Goal: Task Accomplishment & Management: Complete application form

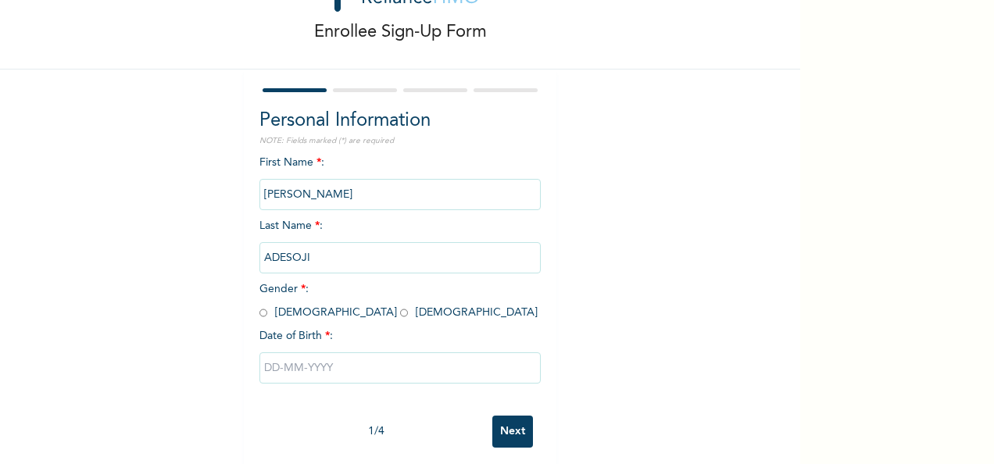
scroll to position [88, 0]
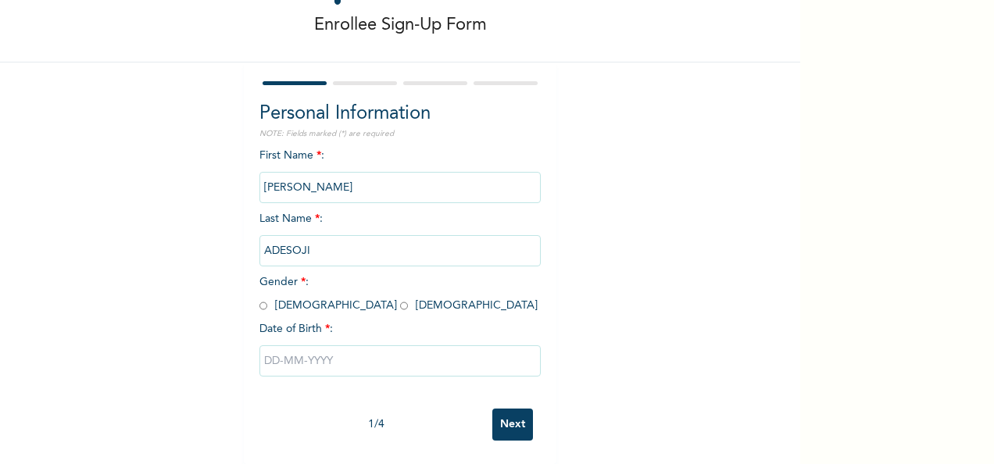
click at [259, 298] on input "radio" at bounding box center [263, 305] width 8 height 15
radio input "true"
click at [341, 352] on input "text" at bounding box center [399, 360] width 281 height 31
select select "8"
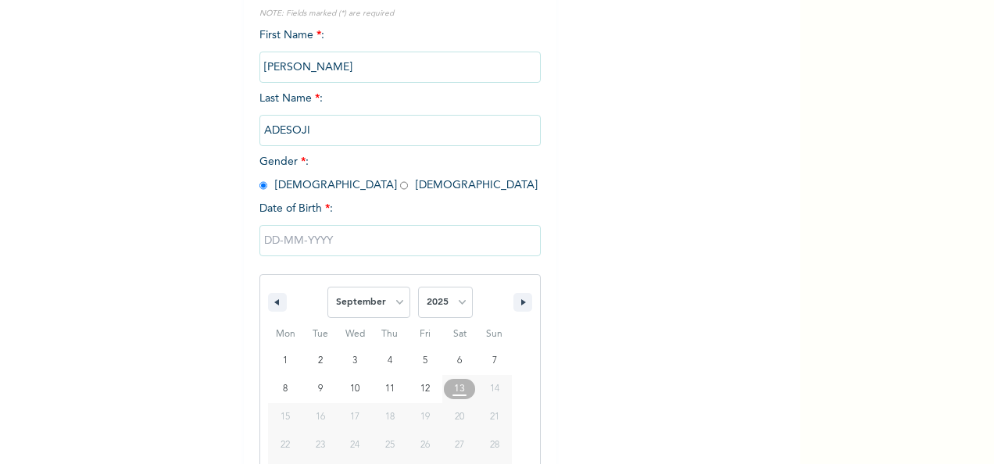
scroll to position [247, 0]
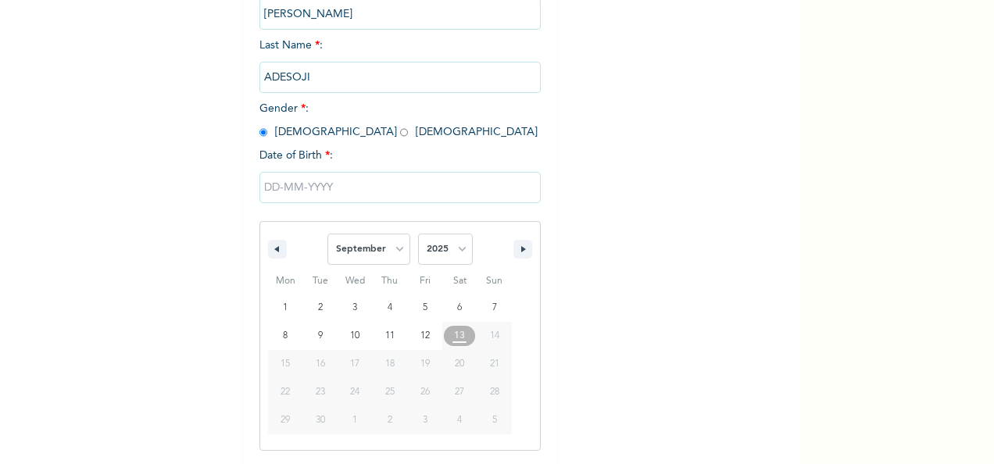
type input "[DATE]"
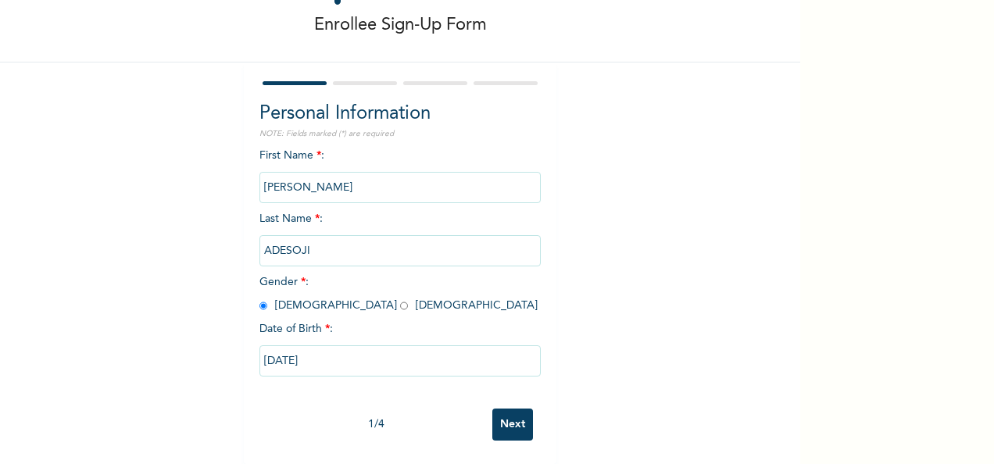
click at [333, 353] on input "[DATE]" at bounding box center [399, 360] width 281 height 31
select select "8"
click at [331, 352] on input "[DATE]" at bounding box center [399, 360] width 281 height 31
select select "8"
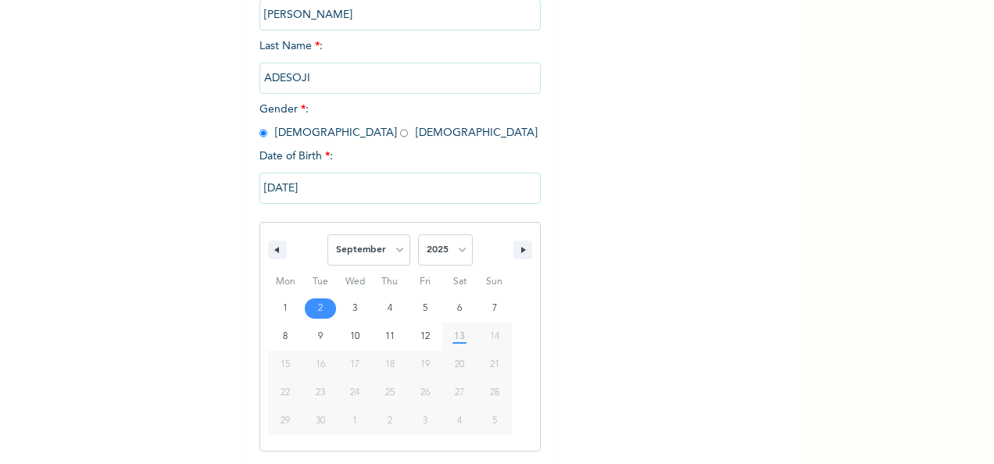
scroll to position [247, 0]
click at [456, 253] on select "2025 2024 2023 2022 2021 2020 2019 2018 2017 2016 2015 2014 2013 2012 2011 2010…" at bounding box center [445, 249] width 55 height 31
click at [458, 252] on select "2025 2024 2023 2022 2021 2020 2019 2018 2017 2016 2015 2014 2013 2012 2011 2010…" at bounding box center [445, 249] width 55 height 31
click at [456, 253] on select "2025 2024 2023 2022 2021 2020 2019 2018 2017 2016 2015 2014 2013 2012 2011 2010…" at bounding box center [445, 249] width 55 height 31
click at [418, 235] on select "2025 2024 2023 2022 2021 2020 2019 2018 2017 2016 2015 2014 2013 2012 2011 2010…" at bounding box center [445, 249] width 55 height 31
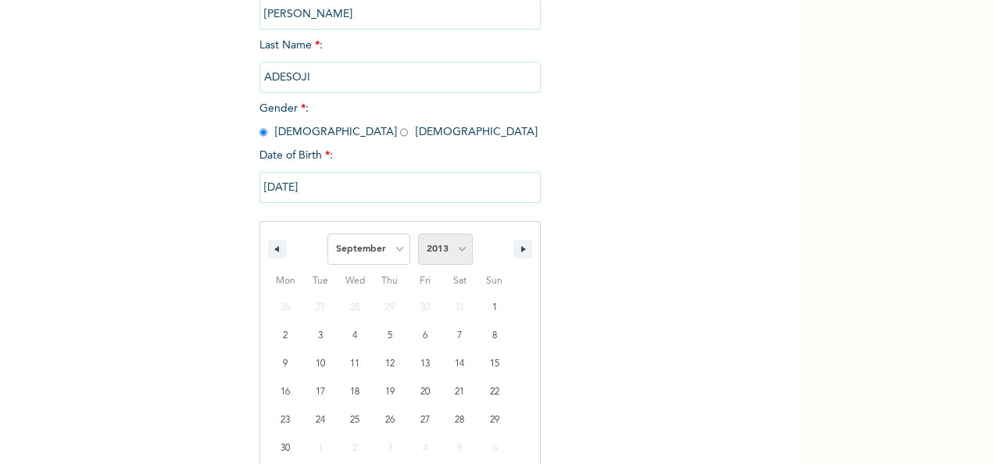
click at [455, 254] on select "2025 2024 2023 2022 2021 2020 2019 2018 2017 2016 2015 2014 2013 2012 2011 2010…" at bounding box center [445, 249] width 55 height 31
select select "1964"
click at [418, 235] on select "2025 2024 2023 2022 2021 2020 2019 2018 2017 2016 2015 2014 2013 2012 2011 2010…" at bounding box center [445, 249] width 55 height 31
click at [389, 253] on select "January February March April May June July August September October November De…" at bounding box center [368, 249] width 83 height 31
select select "9"
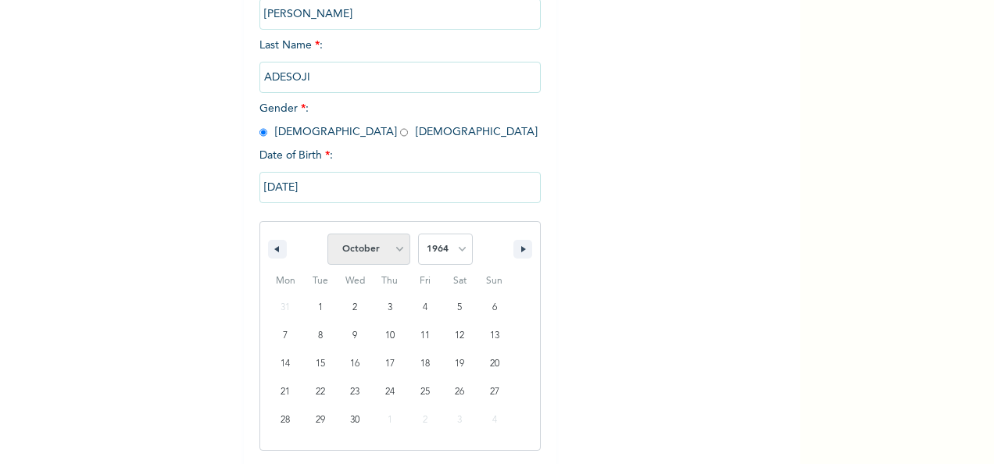
click at [327, 235] on select "January February March April May June July August September October November De…" at bounding box center [368, 249] width 83 height 31
type input "[DATE]"
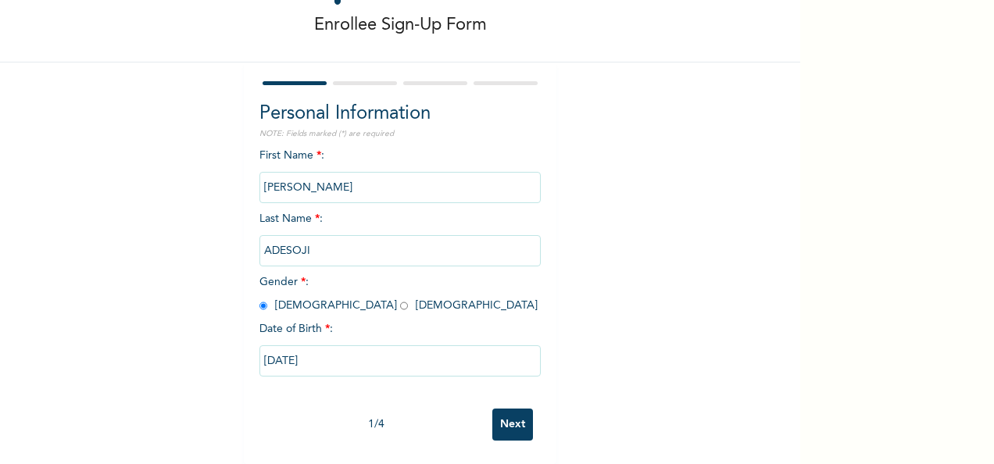
scroll to position [88, 0]
click at [353, 351] on input "[DATE]" at bounding box center [399, 360] width 281 height 31
select select "9"
select select "1964"
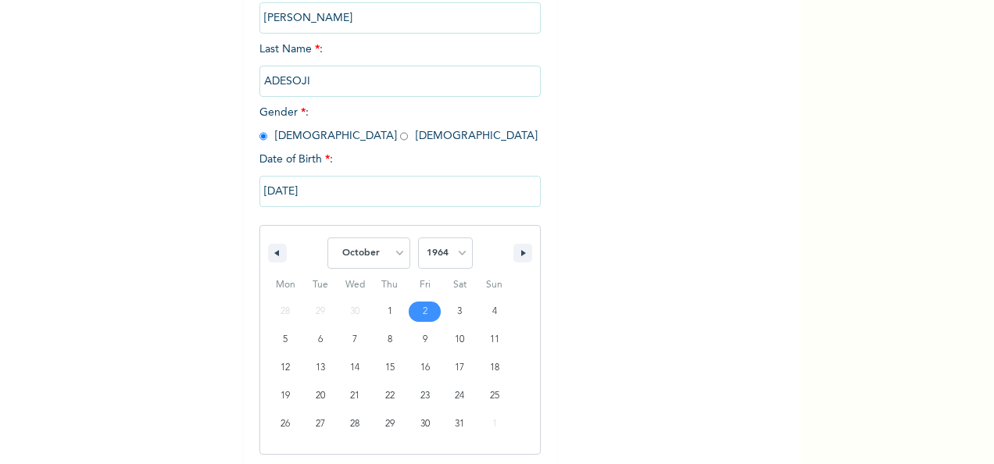
scroll to position [247, 0]
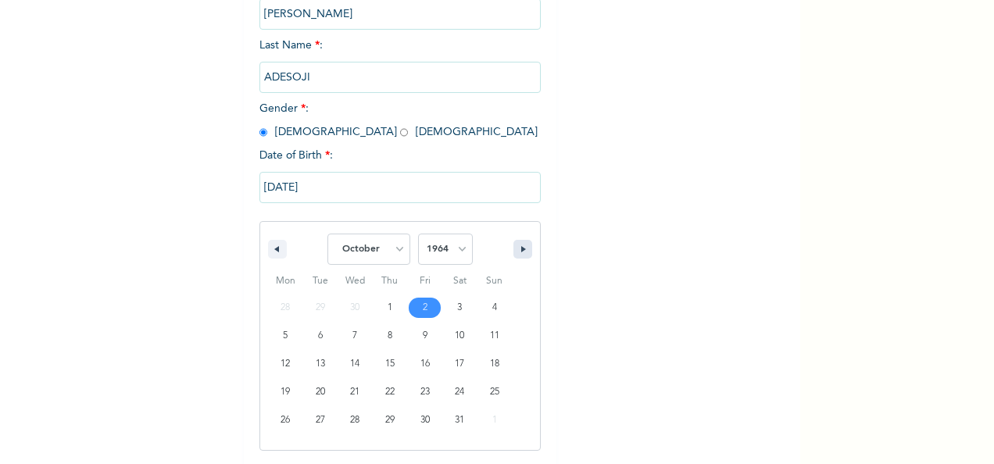
click at [521, 251] on icon "button" at bounding box center [525, 249] width 8 height 6
click at [271, 251] on icon "button" at bounding box center [275, 249] width 8 height 6
select select "9"
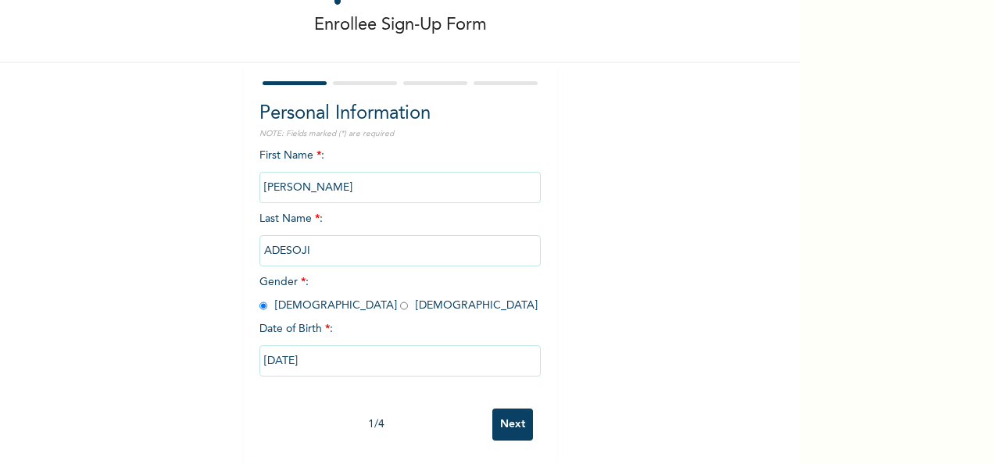
scroll to position [88, 0]
click at [513, 415] on input "Next" at bounding box center [512, 425] width 41 height 32
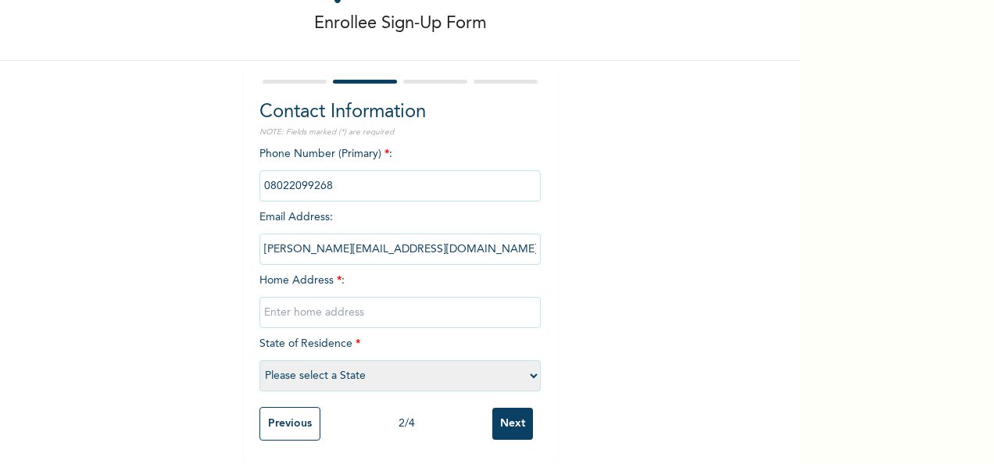
scroll to position [89, 0]
click at [530, 365] on select "Please select a State [PERSON_NAME] (FCT) [PERSON_NAME] Ibom [GEOGRAPHIC_DATA] …" at bounding box center [399, 375] width 281 height 31
click at [528, 366] on select "Please select a State [PERSON_NAME] (FCT) [PERSON_NAME] Ibom [GEOGRAPHIC_DATA] …" at bounding box center [399, 375] width 281 height 31
click at [525, 366] on select "Please select a State [PERSON_NAME] (FCT) [PERSON_NAME] Ibom [GEOGRAPHIC_DATA] …" at bounding box center [399, 375] width 281 height 31
select select "20"
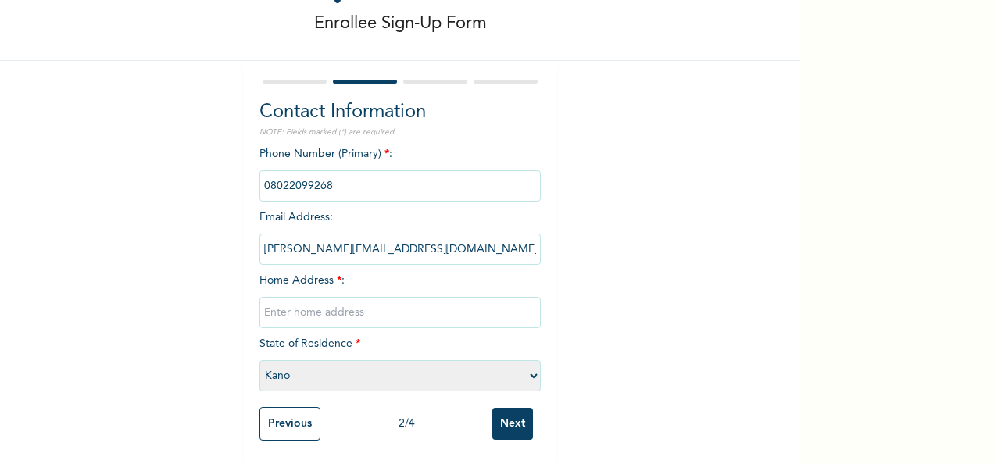
click at [259, 360] on select "Please select a State [PERSON_NAME] (FCT) [PERSON_NAME] Ibom [GEOGRAPHIC_DATA] …" at bounding box center [399, 375] width 281 height 31
click at [513, 416] on input "Next" at bounding box center [512, 424] width 41 height 32
click at [289, 420] on input "Previous" at bounding box center [289, 424] width 61 height 34
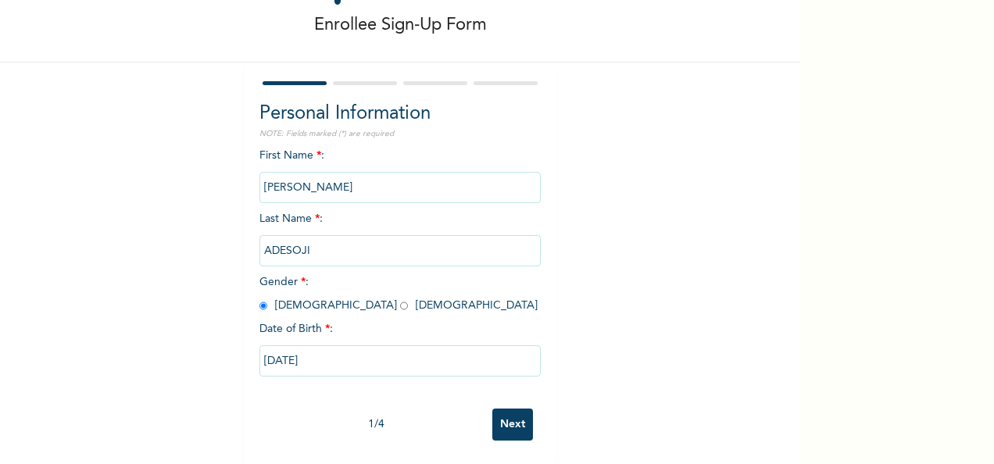
click at [285, 349] on input "[DATE]" at bounding box center [399, 360] width 281 height 31
select select "9"
select select "1964"
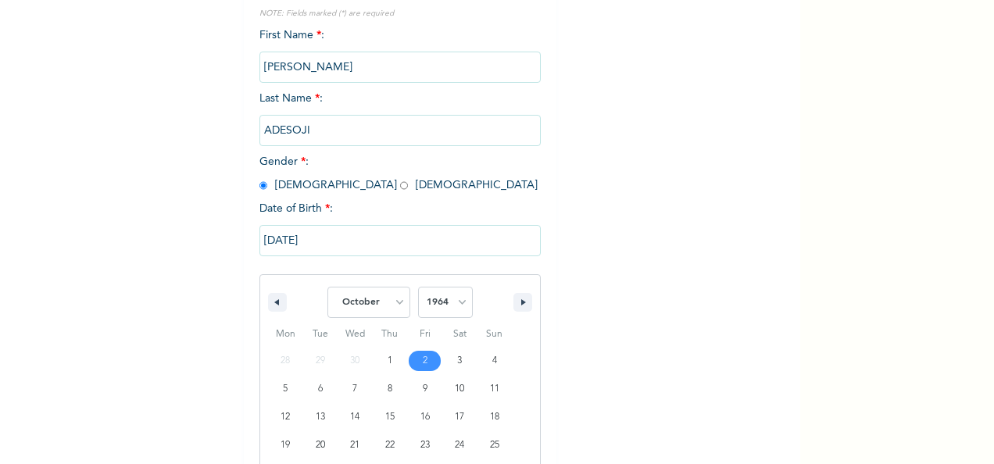
scroll to position [247, 0]
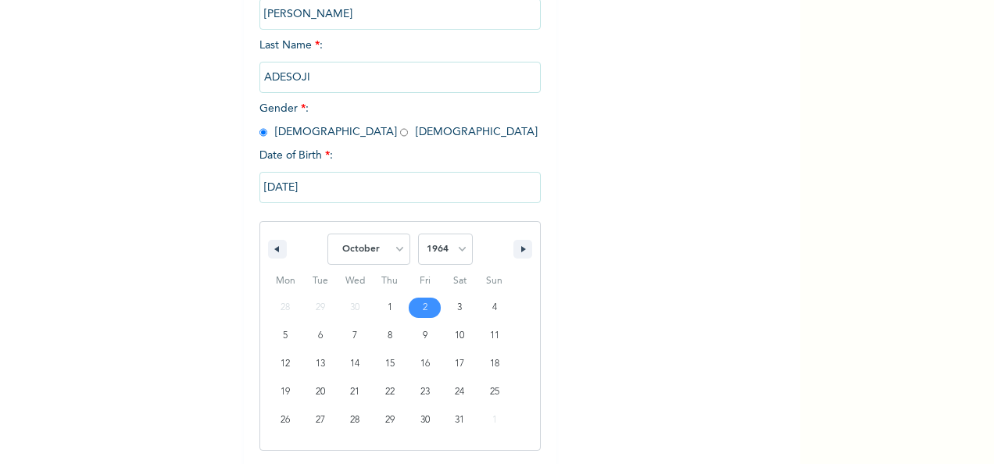
type input "[DATE]"
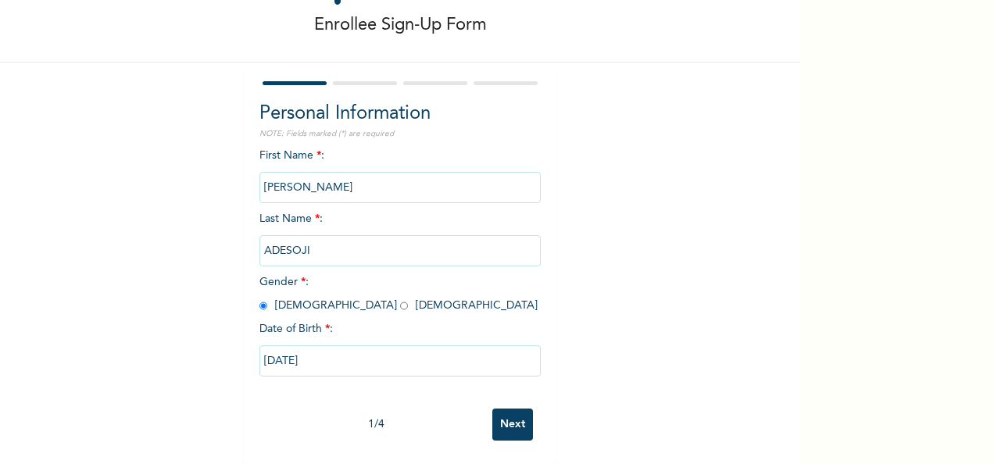
scroll to position [88, 0]
click at [516, 414] on input "Next" at bounding box center [512, 425] width 41 height 32
select select "20"
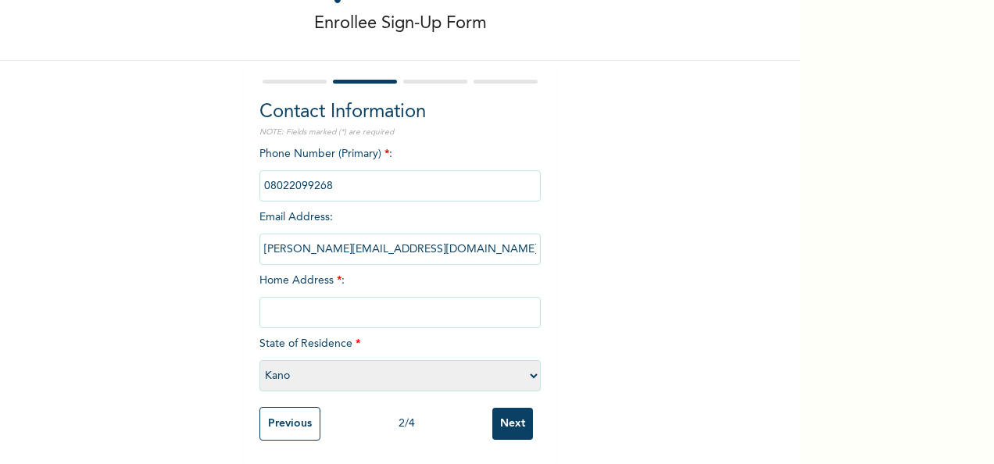
click at [294, 299] on input "text" at bounding box center [399, 312] width 281 height 31
type input "7,[GEOGRAPHIC_DATA]"
click at [492, 408] on input "Next" at bounding box center [512, 424] width 41 height 32
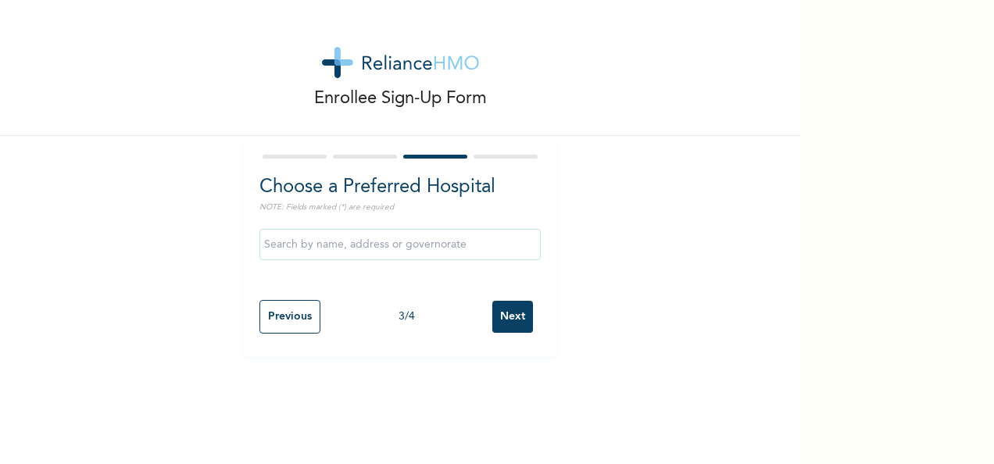
click at [272, 319] on input "Previous" at bounding box center [289, 317] width 61 height 34
select select "20"
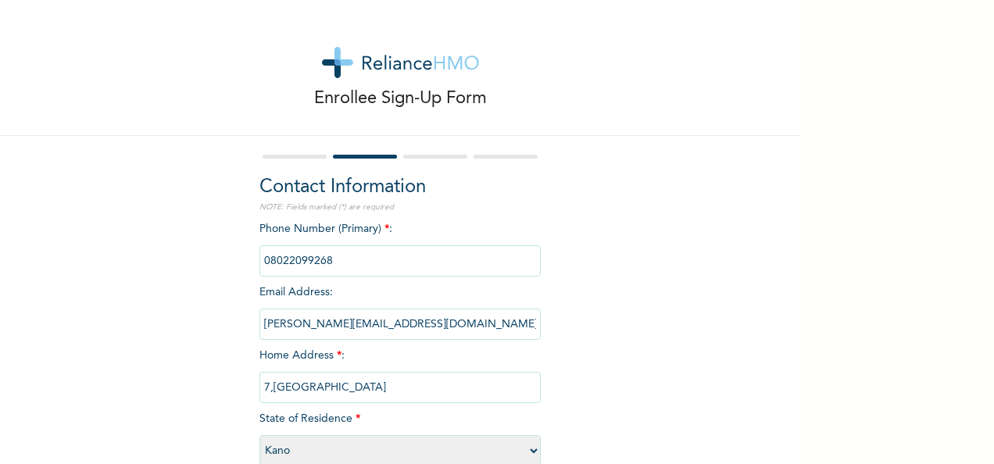
click at [330, 394] on input "7,[GEOGRAPHIC_DATA]" at bounding box center [399, 387] width 281 height 31
click at [449, 389] on input "[STREET_ADDRESS]" at bounding box center [399, 387] width 281 height 31
type input "[STREET_ADDRESS]"
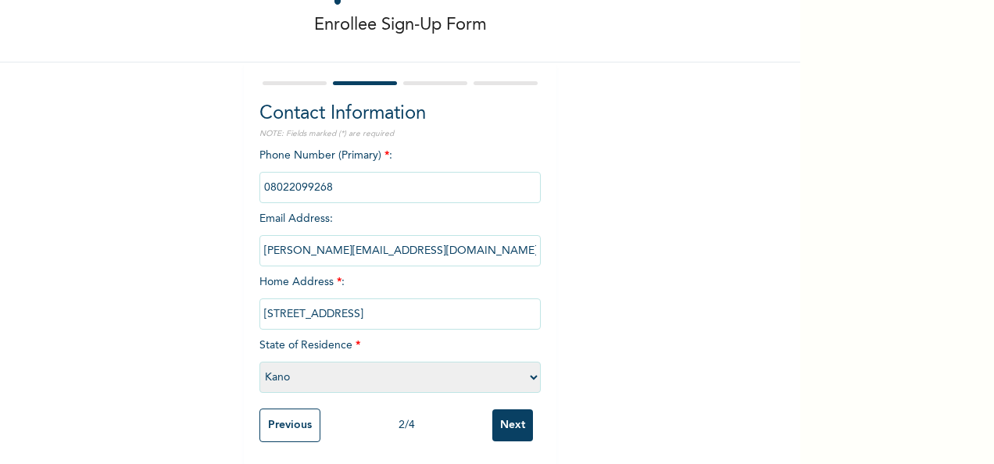
scroll to position [89, 0]
click at [507, 414] on input "Next" at bounding box center [512, 424] width 41 height 32
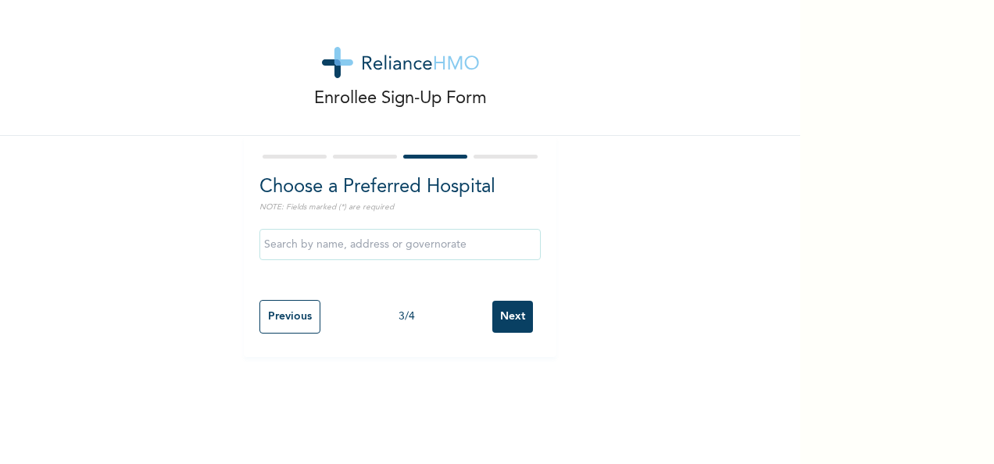
click at [431, 245] on input "text" at bounding box center [399, 244] width 281 height 31
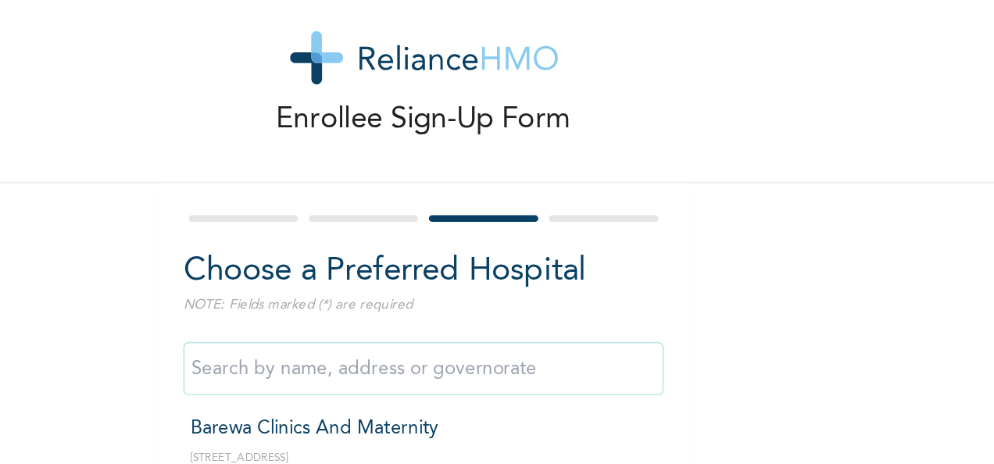
click at [358, 156] on div at bounding box center [365, 157] width 64 height 4
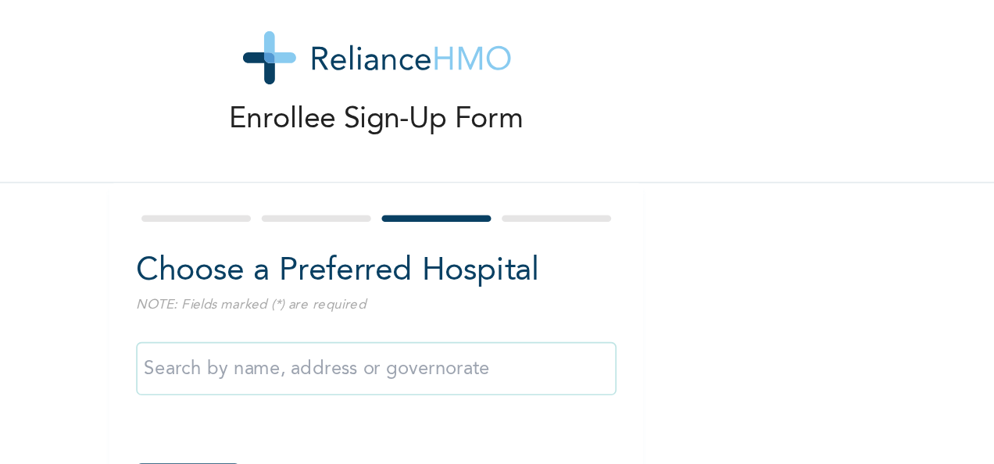
click at [367, 159] on div at bounding box center [399, 157] width 281 height 10
click at [366, 153] on div at bounding box center [399, 157] width 281 height 10
click at [308, 156] on div at bounding box center [295, 157] width 64 height 4
click at [283, 156] on div at bounding box center [295, 157] width 64 height 4
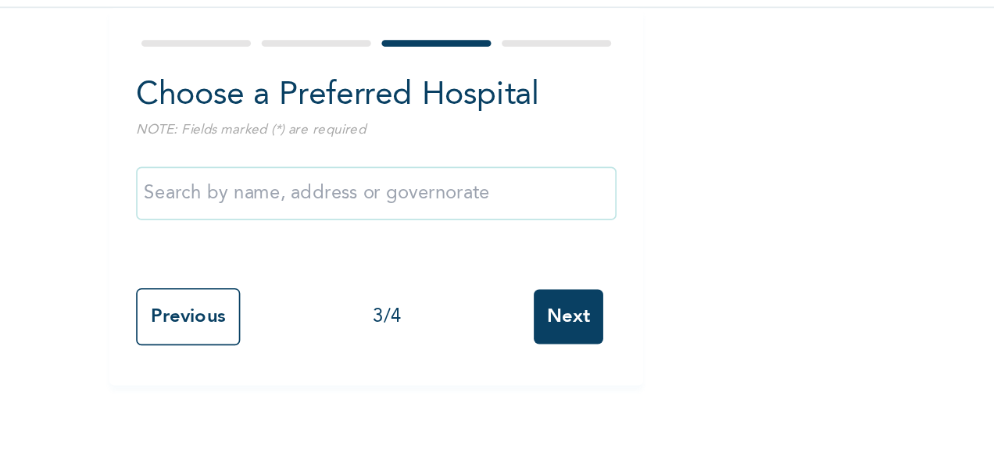
click at [283, 323] on input "Previous" at bounding box center [289, 317] width 61 height 34
select select "20"
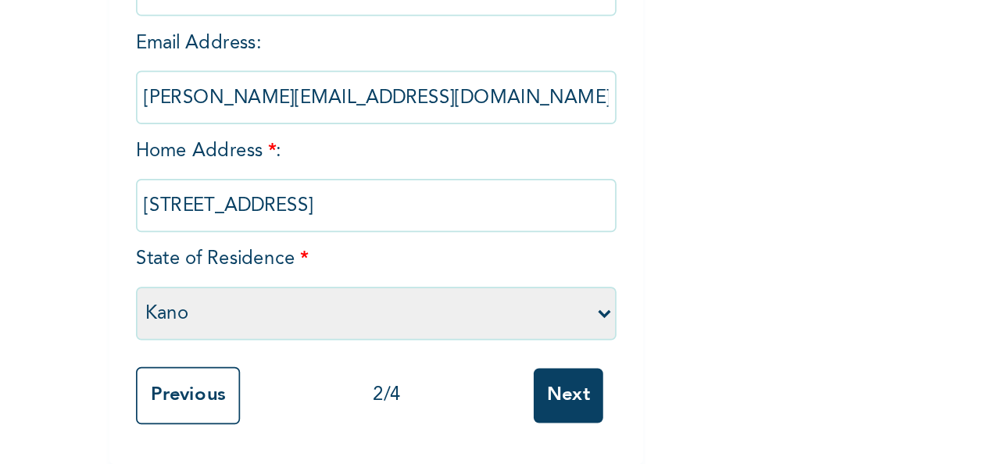
click at [508, 301] on input "[STREET_ADDRESS]" at bounding box center [399, 312] width 281 height 31
click at [477, 305] on input "7,Alasoadura street Ibudo Alafiun state" at bounding box center [399, 312] width 281 height 31
type input "7"
type input "[STREET_ADDRESS]"
click at [508, 414] on input "Next" at bounding box center [512, 424] width 41 height 32
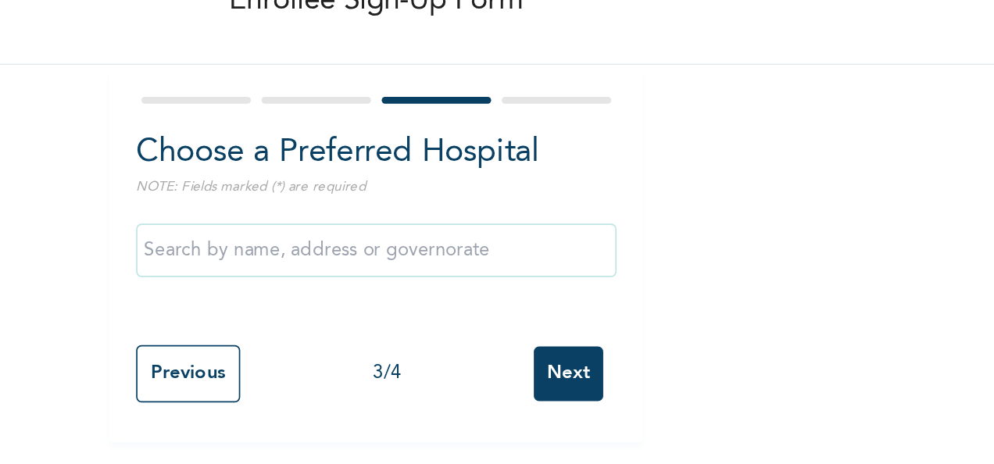
click at [280, 316] on input "Previous" at bounding box center [289, 317] width 61 height 34
select select "20"
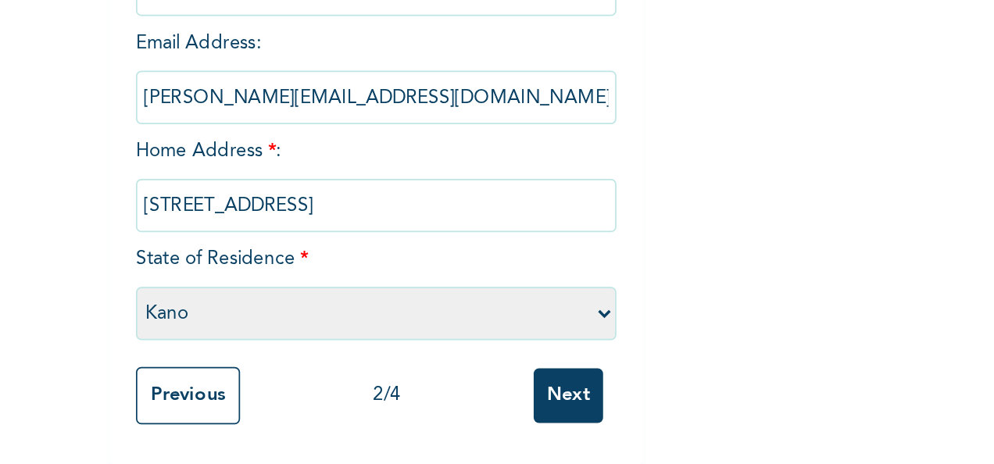
click at [288, 417] on input "Previous" at bounding box center [289, 424] width 61 height 34
